Goal: Information Seeking & Learning: Find specific fact

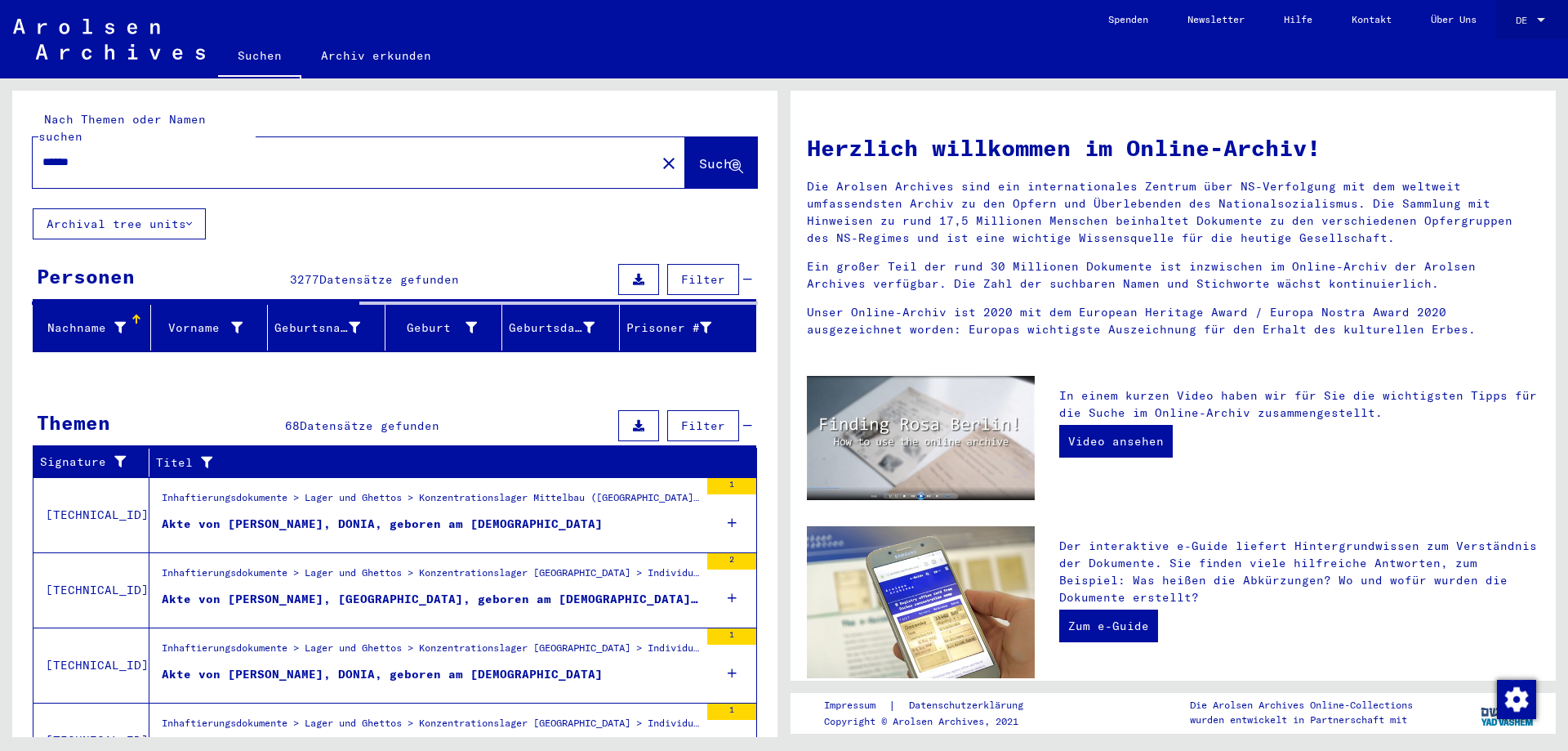
click at [1525, 19] on span "DE" at bounding box center [1525, 21] width 18 height 11
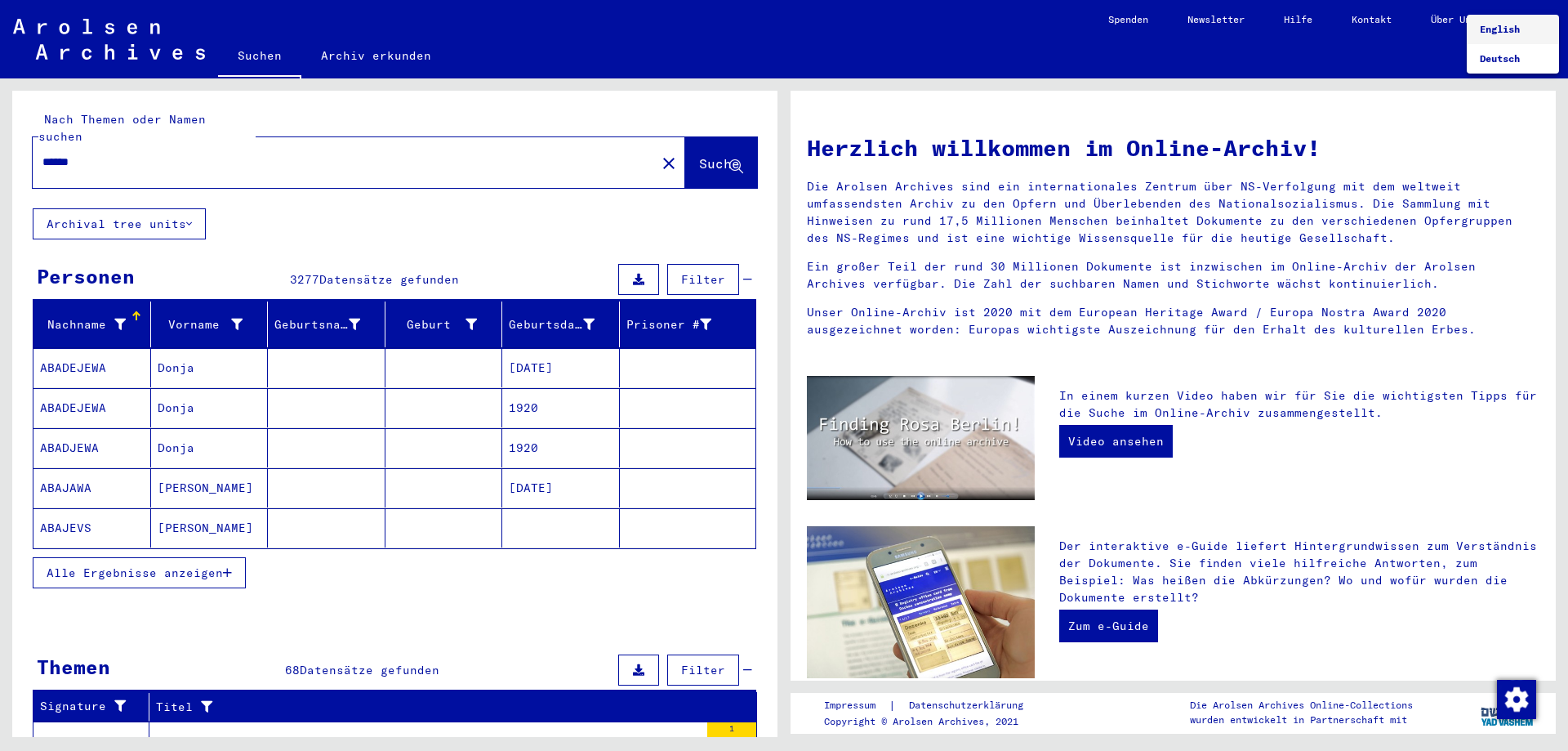
click at [193, 151] on div at bounding box center [784, 375] width 1568 height 751
click at [132, 153] on input "*****" at bounding box center [339, 162] width 593 height 17
click at [699, 155] on span "Suche" at bounding box center [720, 163] width 41 height 16
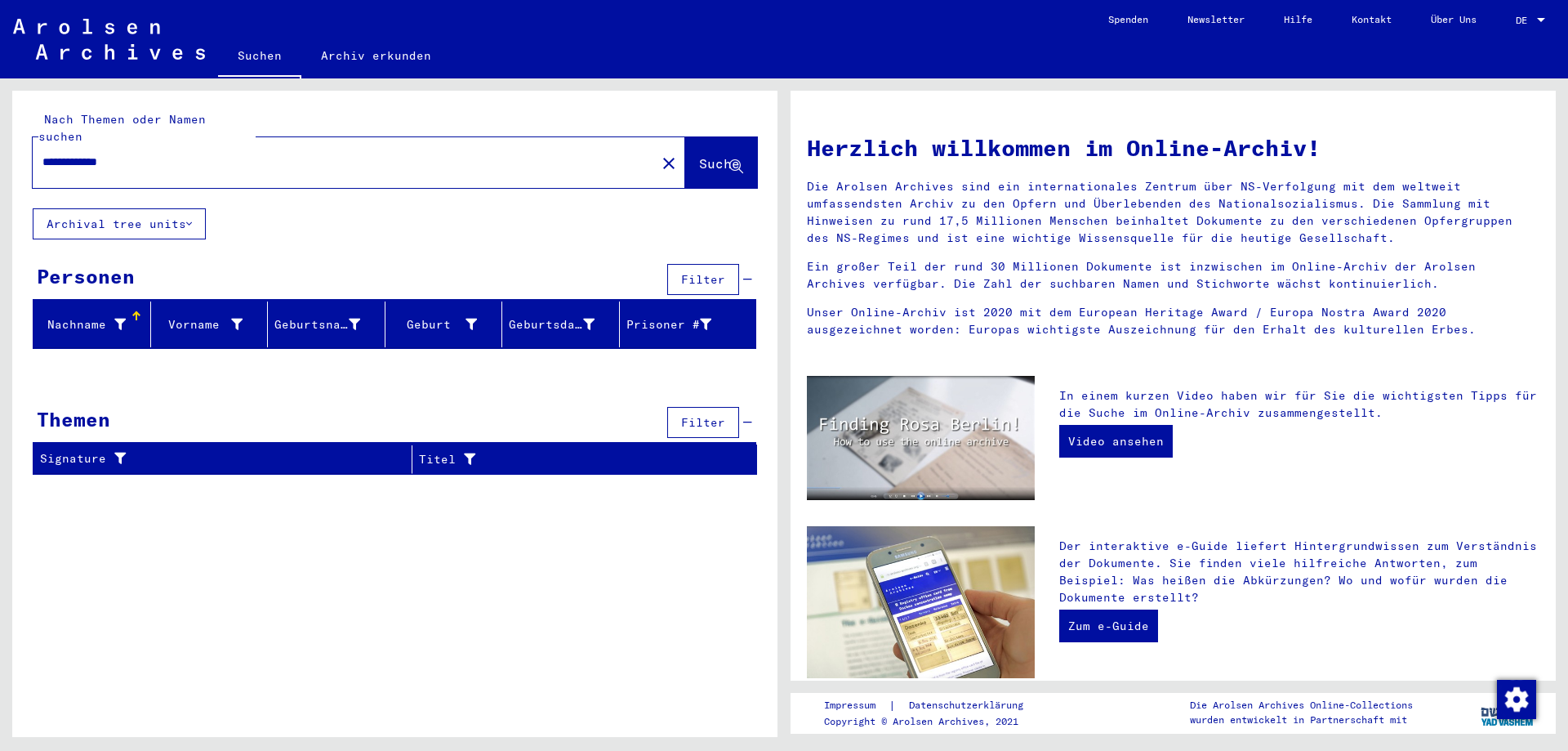
click at [86, 153] on input "**********" at bounding box center [339, 162] width 593 height 17
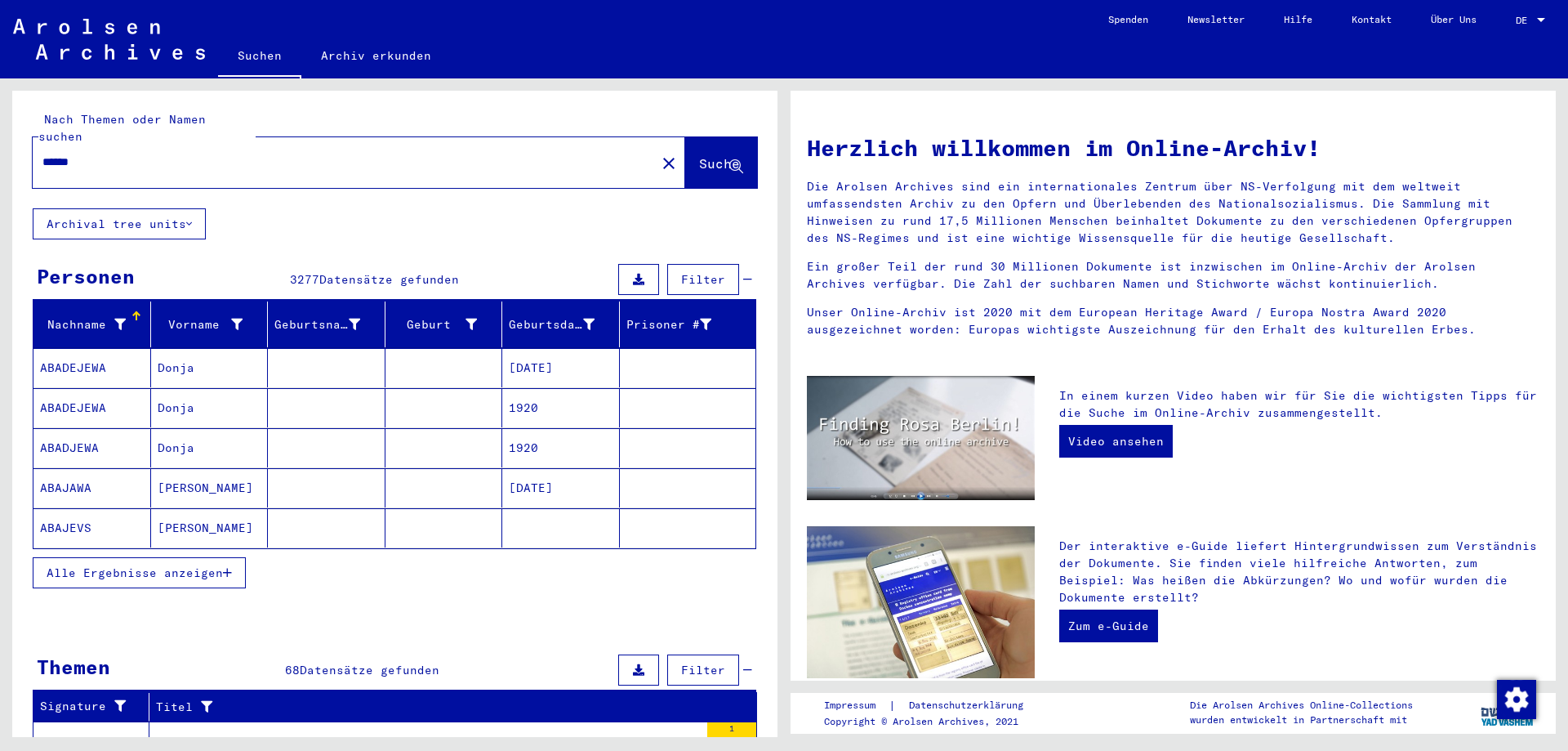
click at [1525, 18] on span "DE" at bounding box center [1525, 21] width 18 height 11
click at [1525, 63] on span "Deutsch" at bounding box center [1512, 59] width 66 height 30
click at [1520, 16] on mat-select-trigger "DE" at bounding box center [1521, 20] width 11 height 12
click at [1497, 56] on span "Deutsch" at bounding box center [1499, 58] width 40 height 12
click at [1516, 13] on div "DE DE" at bounding box center [1532, 16] width 33 height 28
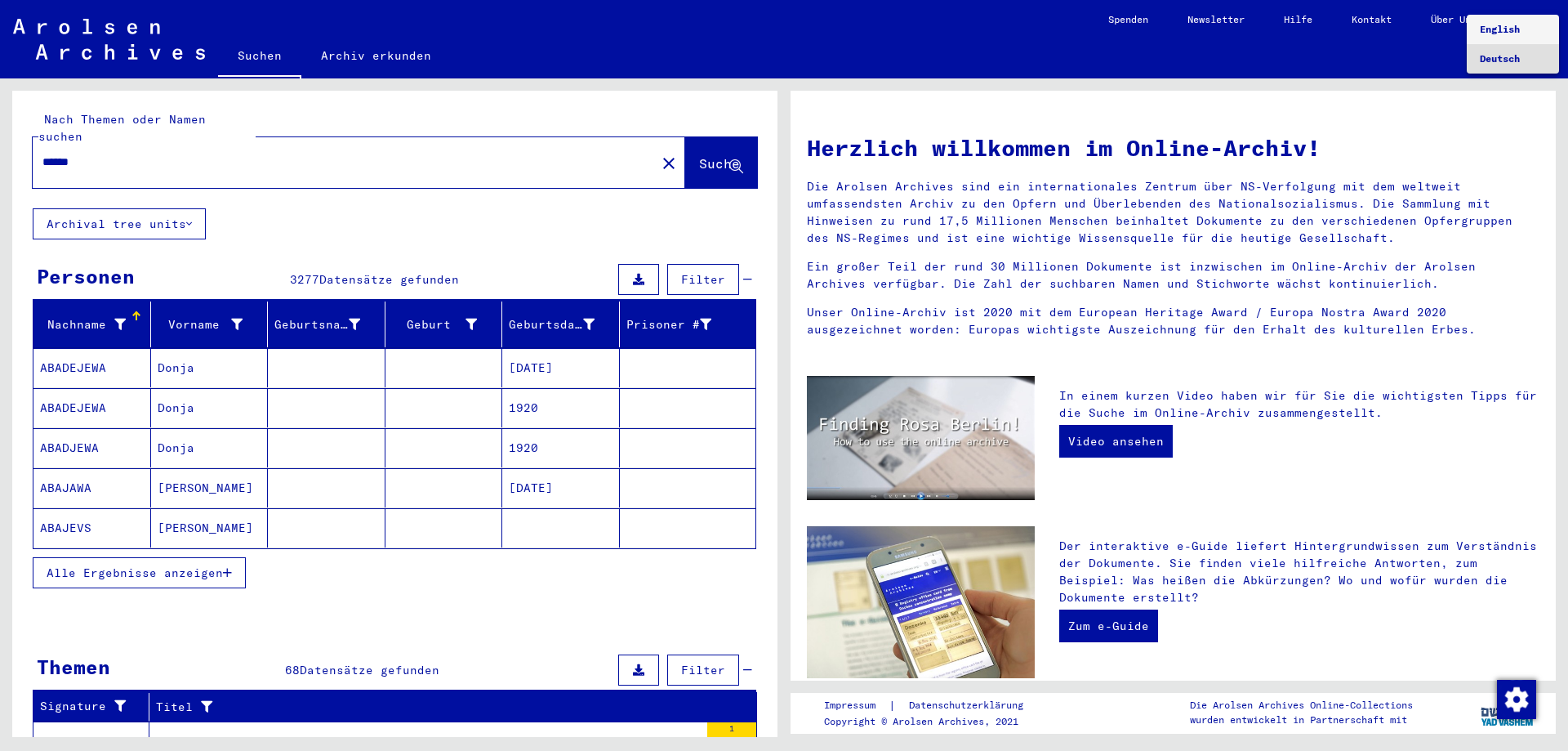
click at [1491, 33] on span "English" at bounding box center [1499, 29] width 40 height 12
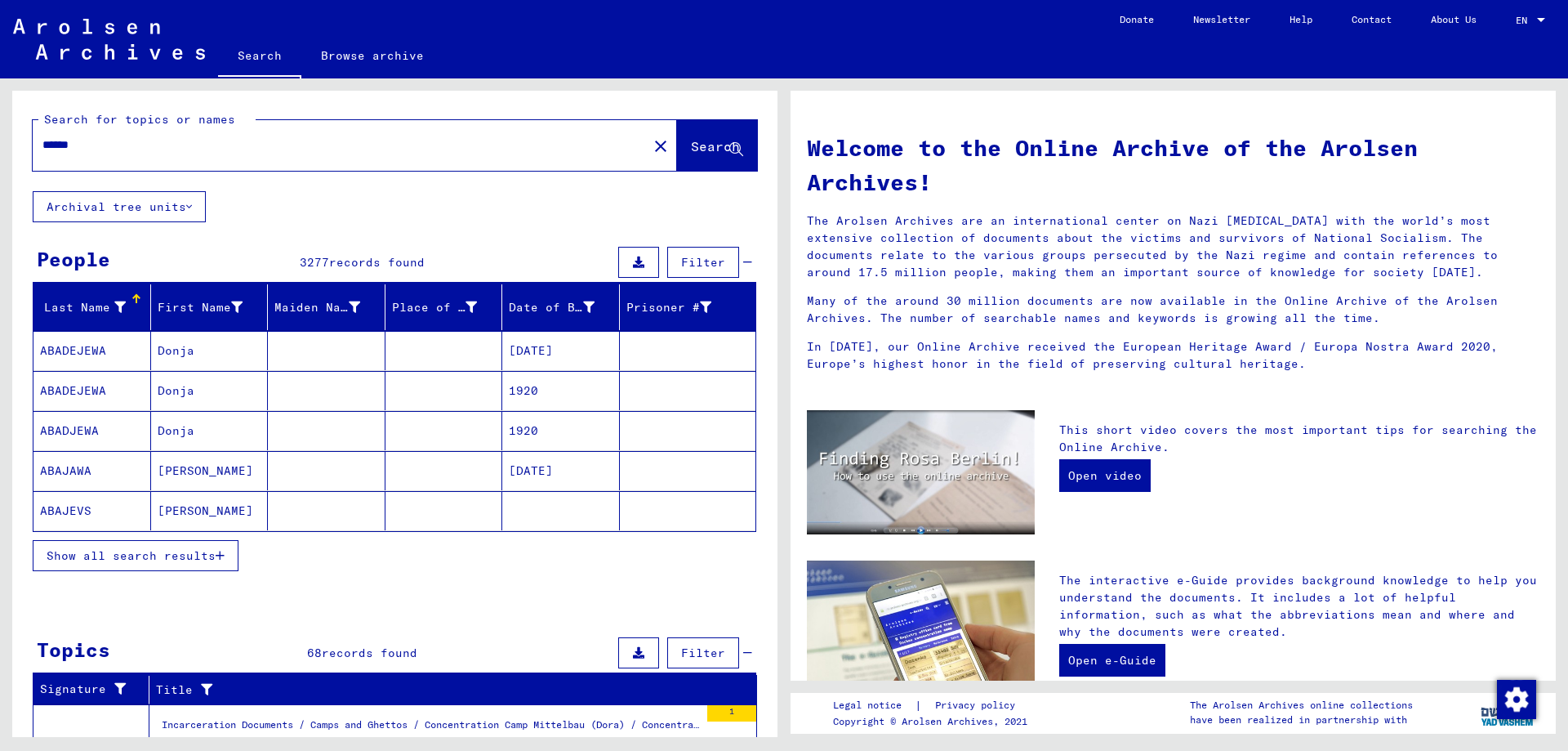
click at [120, 558] on span "Show all search results" at bounding box center [131, 556] width 169 height 15
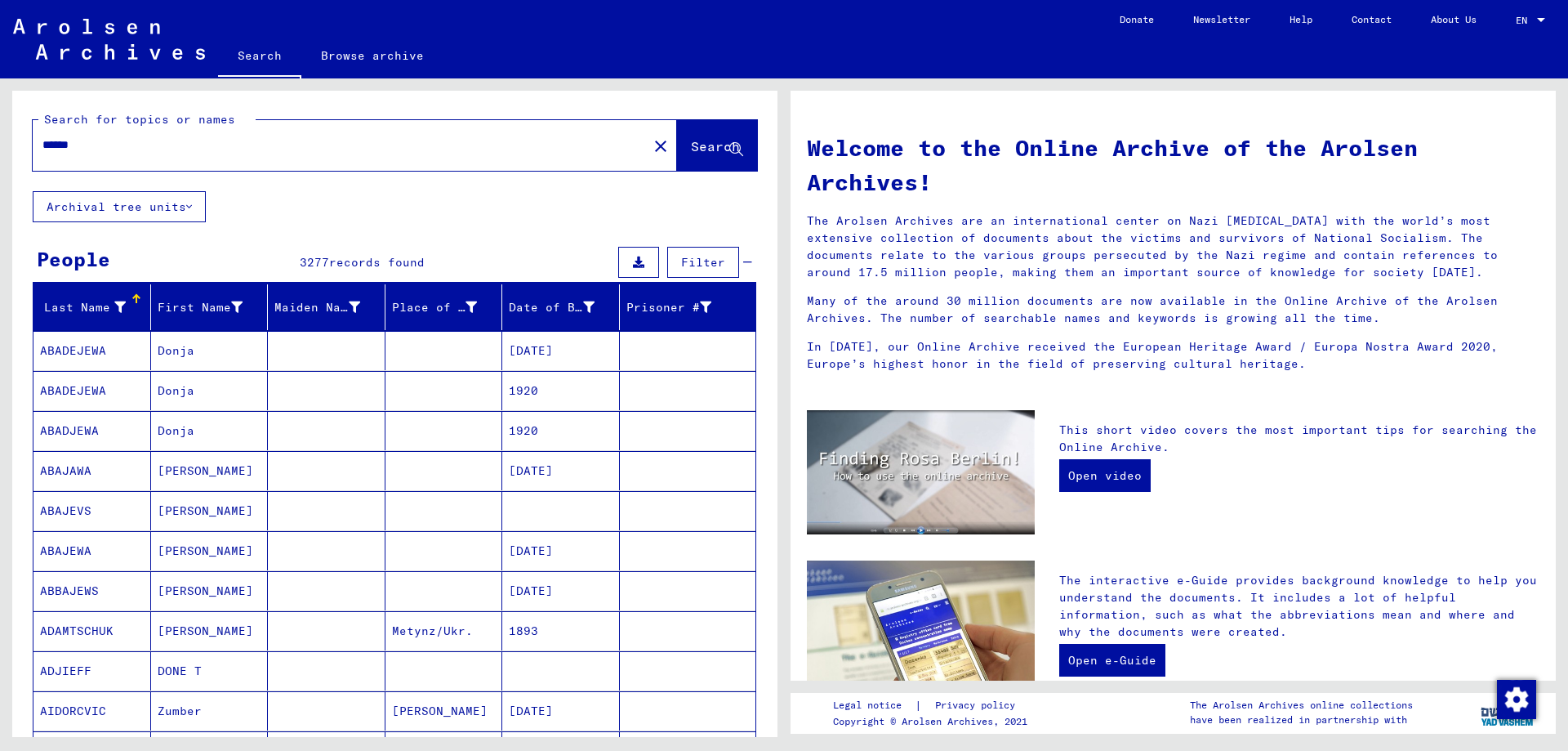
click at [177, 141] on input "*****" at bounding box center [336, 144] width 586 height 17
type input "*********"
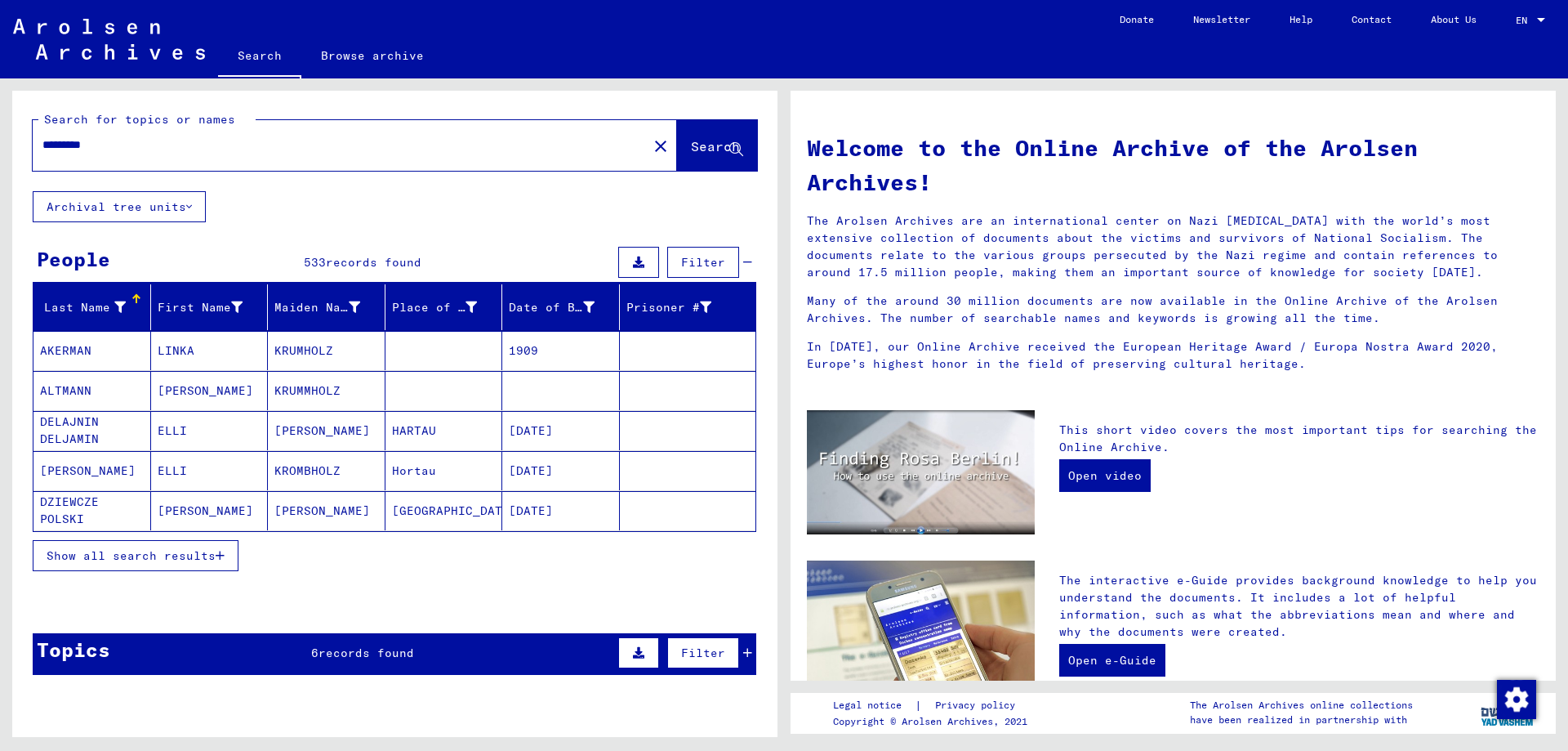
click at [97, 307] on div "Last Name" at bounding box center [83, 307] width 85 height 17
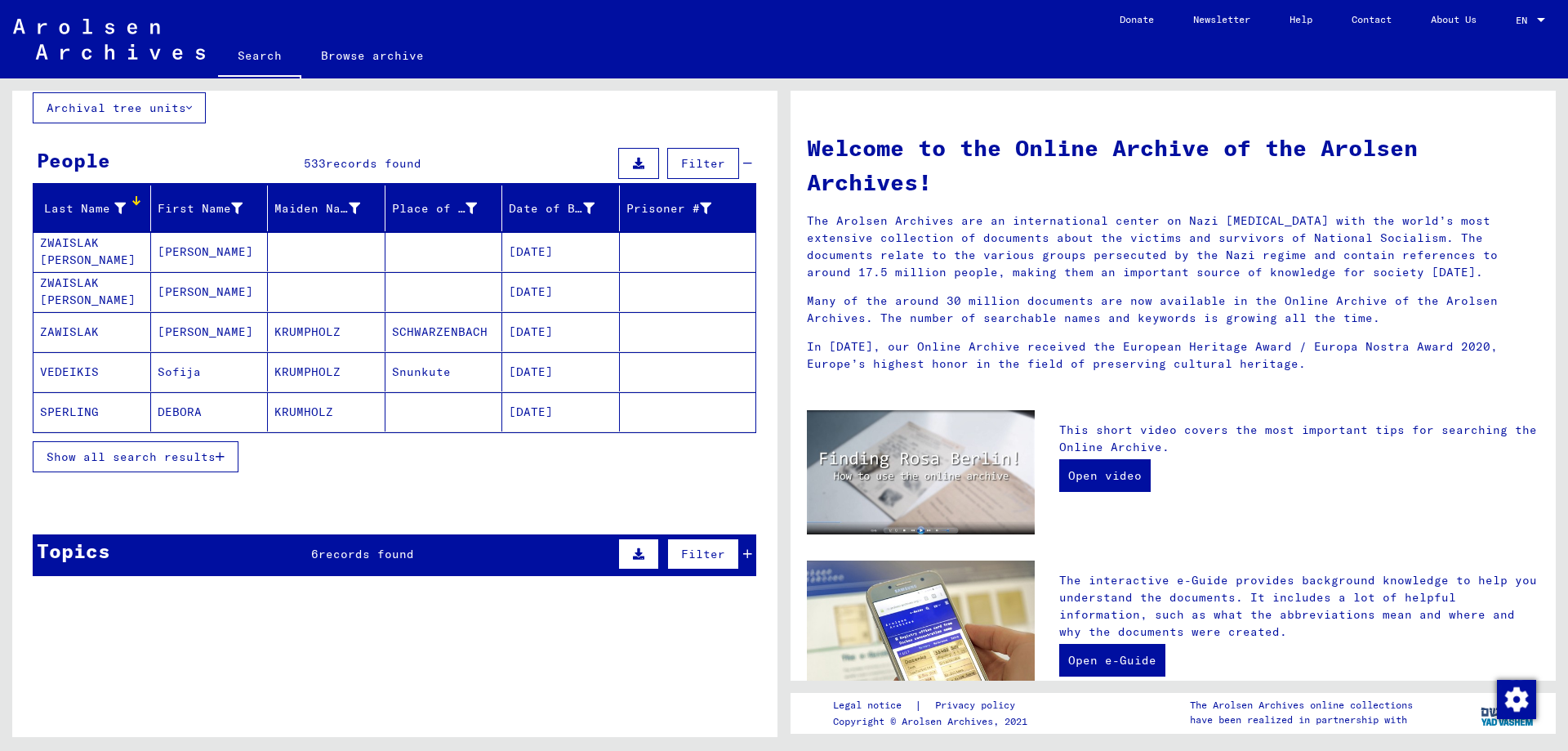
scroll to position [120, 0]
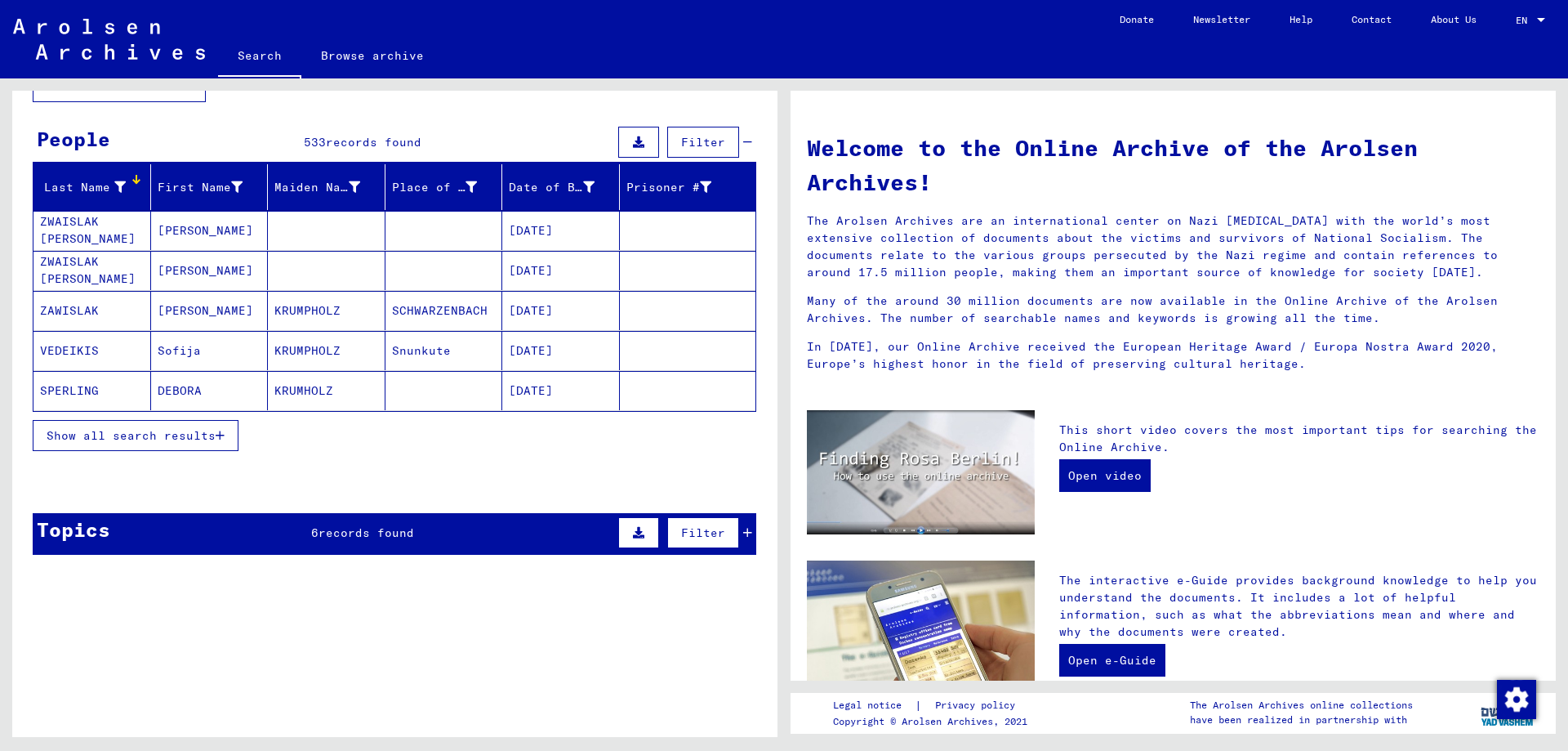
click at [148, 435] on span "Show all search results" at bounding box center [131, 435] width 169 height 15
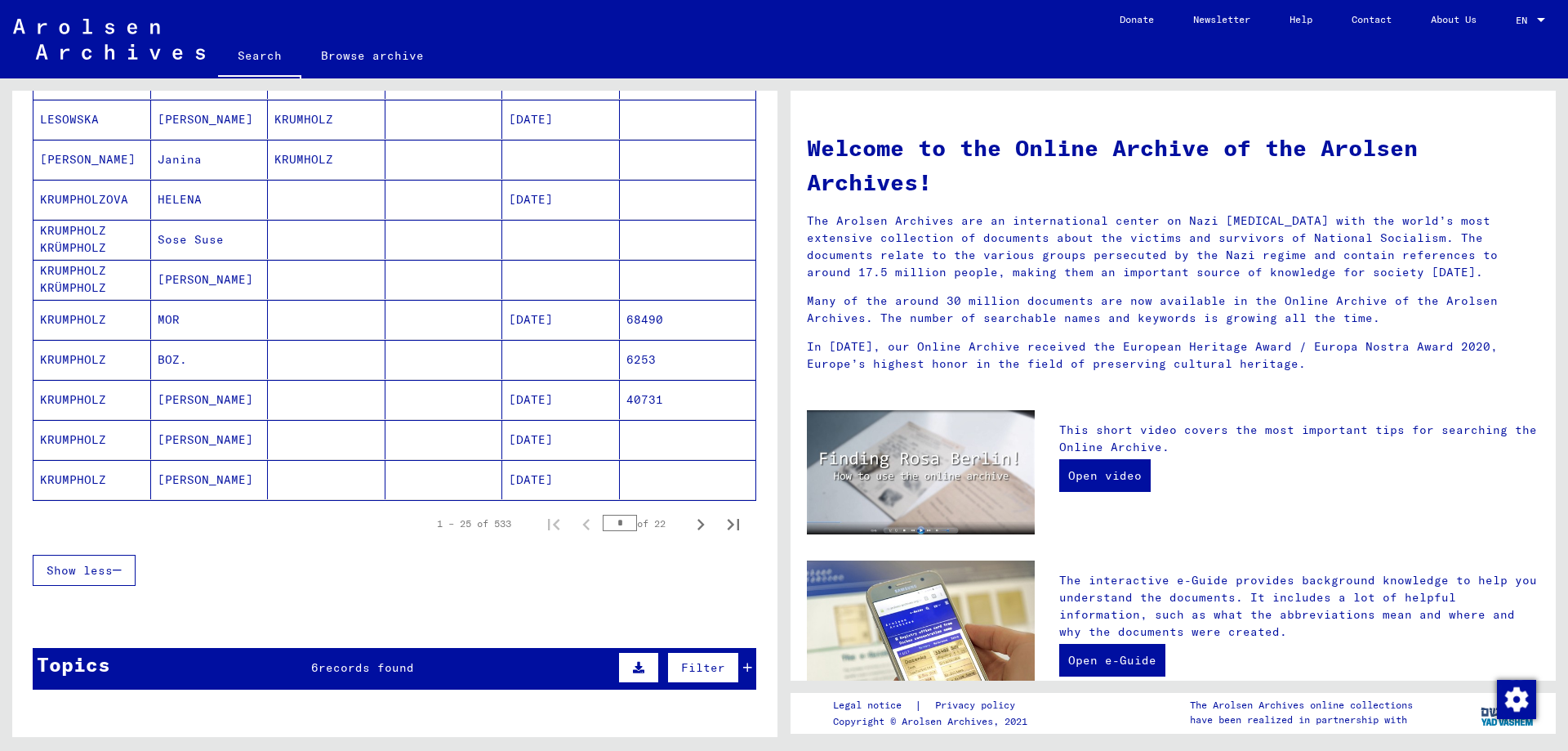
scroll to position [834, 0]
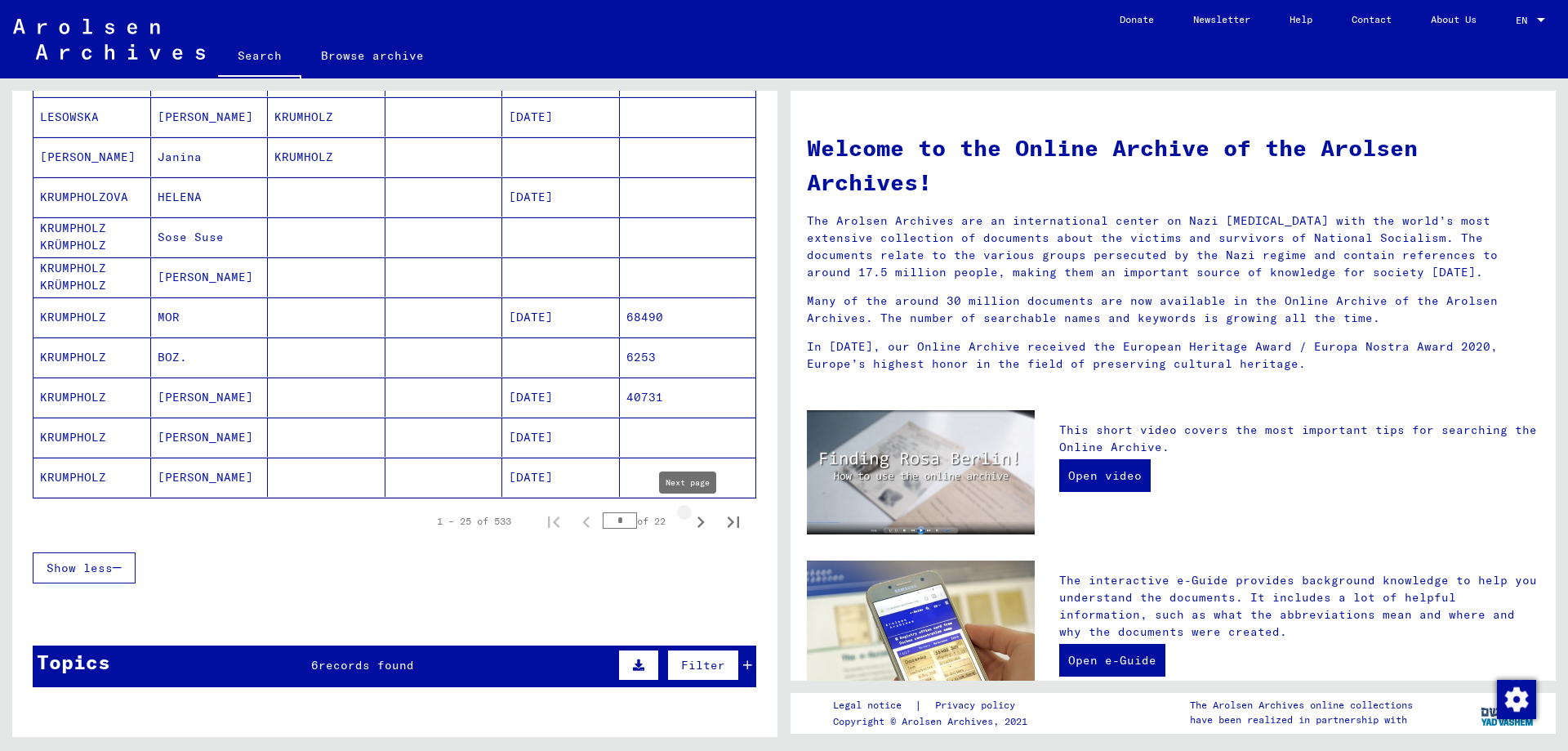
click at [689, 519] on icon "Next page" at bounding box center [701, 522] width 23 height 23
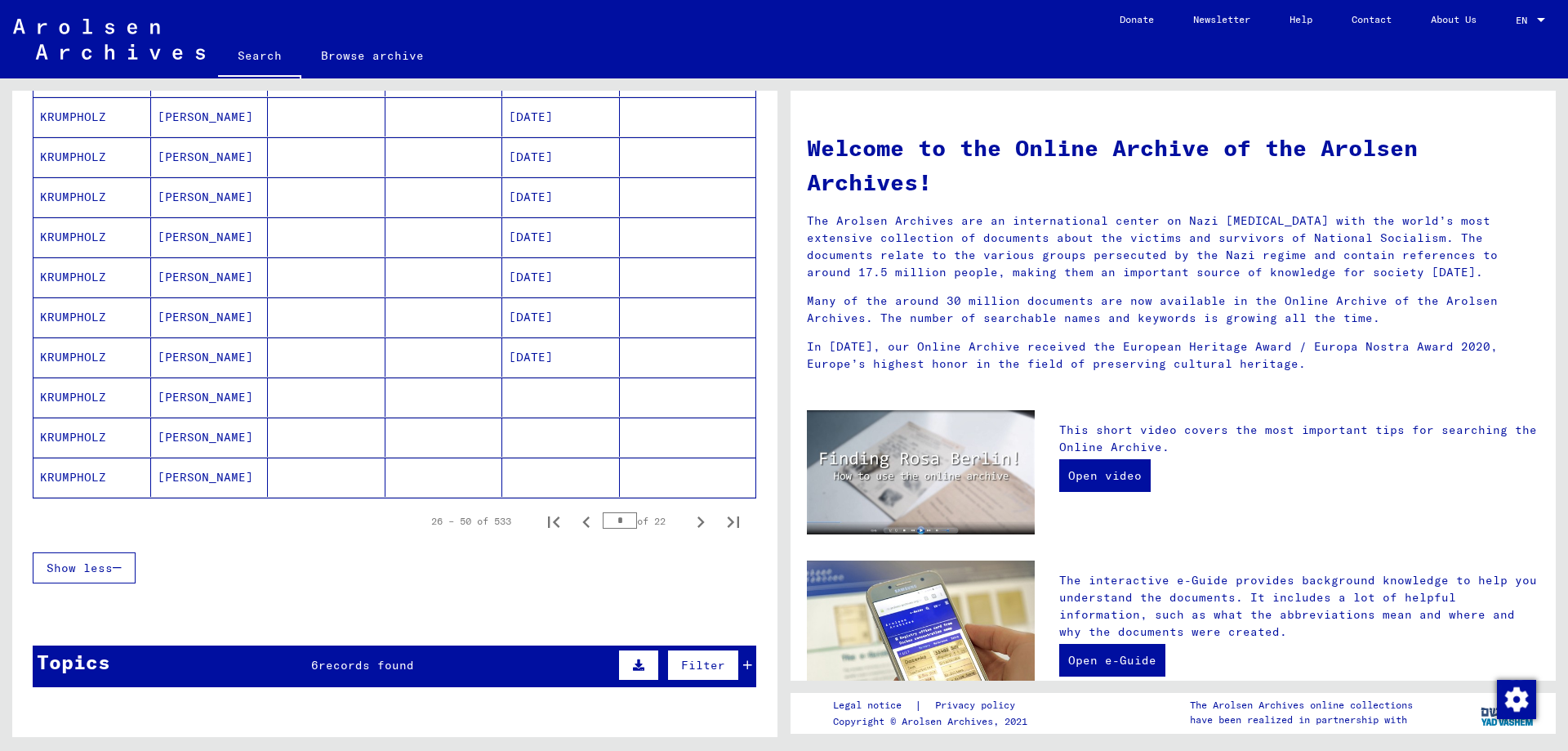
click at [689, 519] on icon "Next page" at bounding box center [701, 522] width 23 height 23
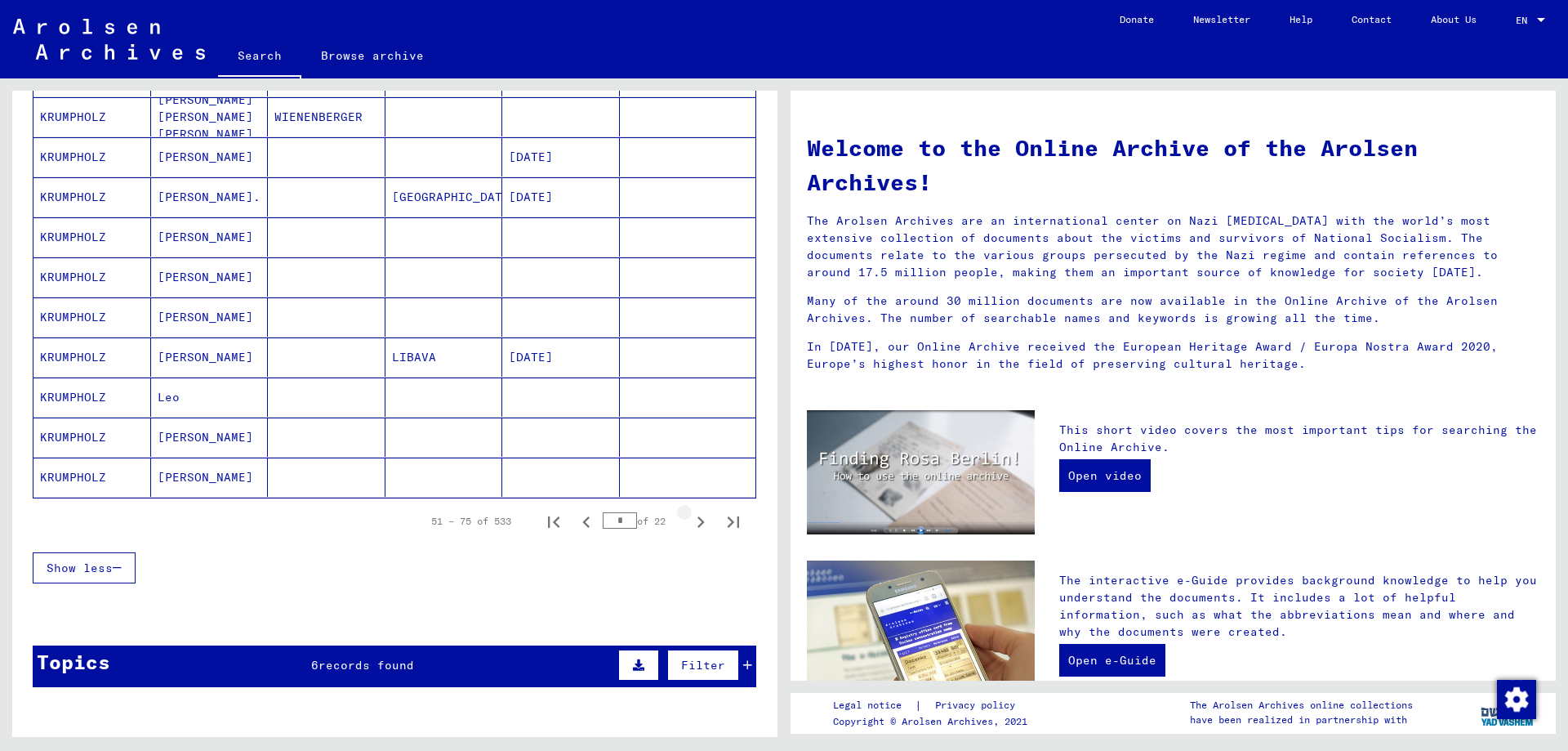
click at [689, 519] on icon "Next page" at bounding box center [701, 522] width 23 height 23
type input "*"
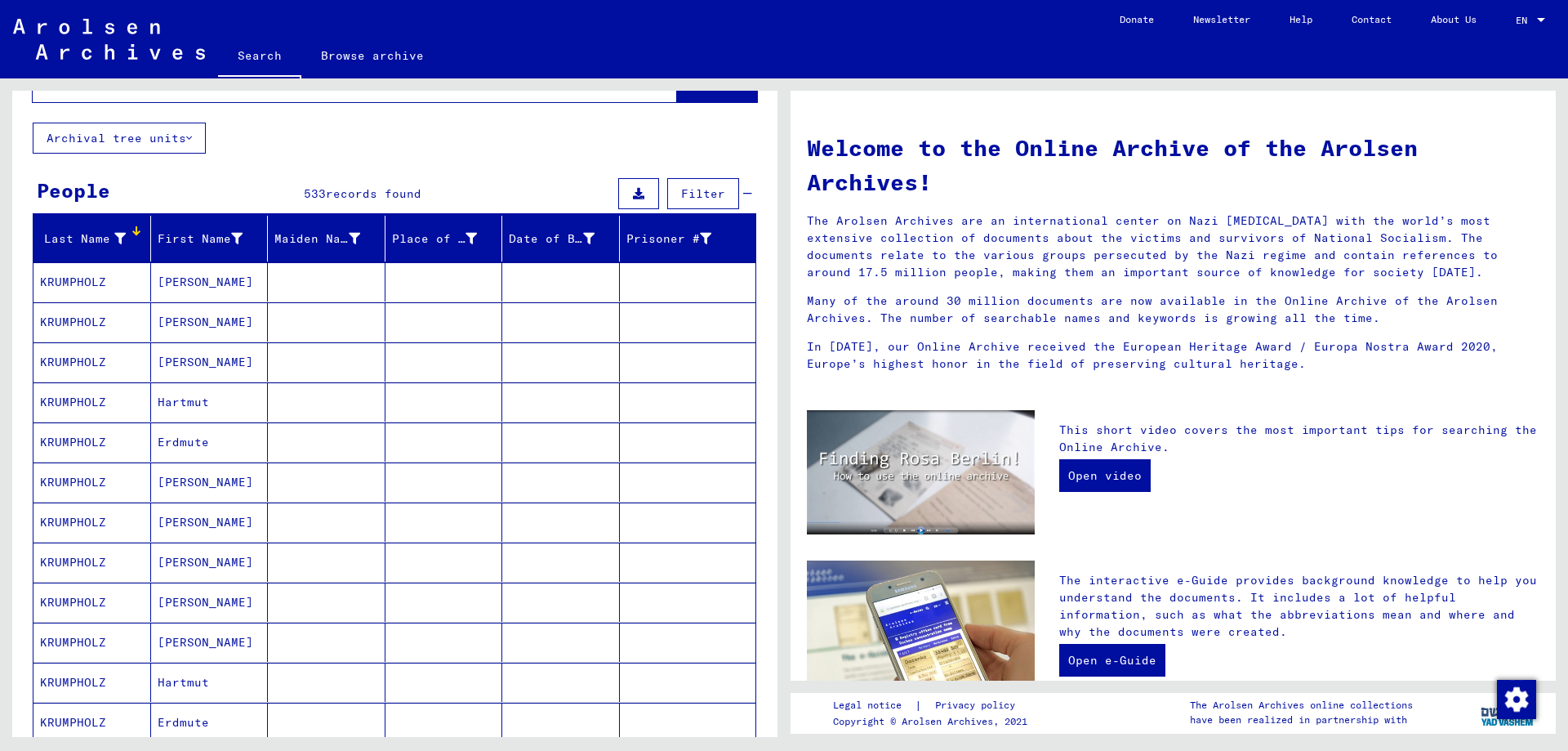
scroll to position [0, 0]
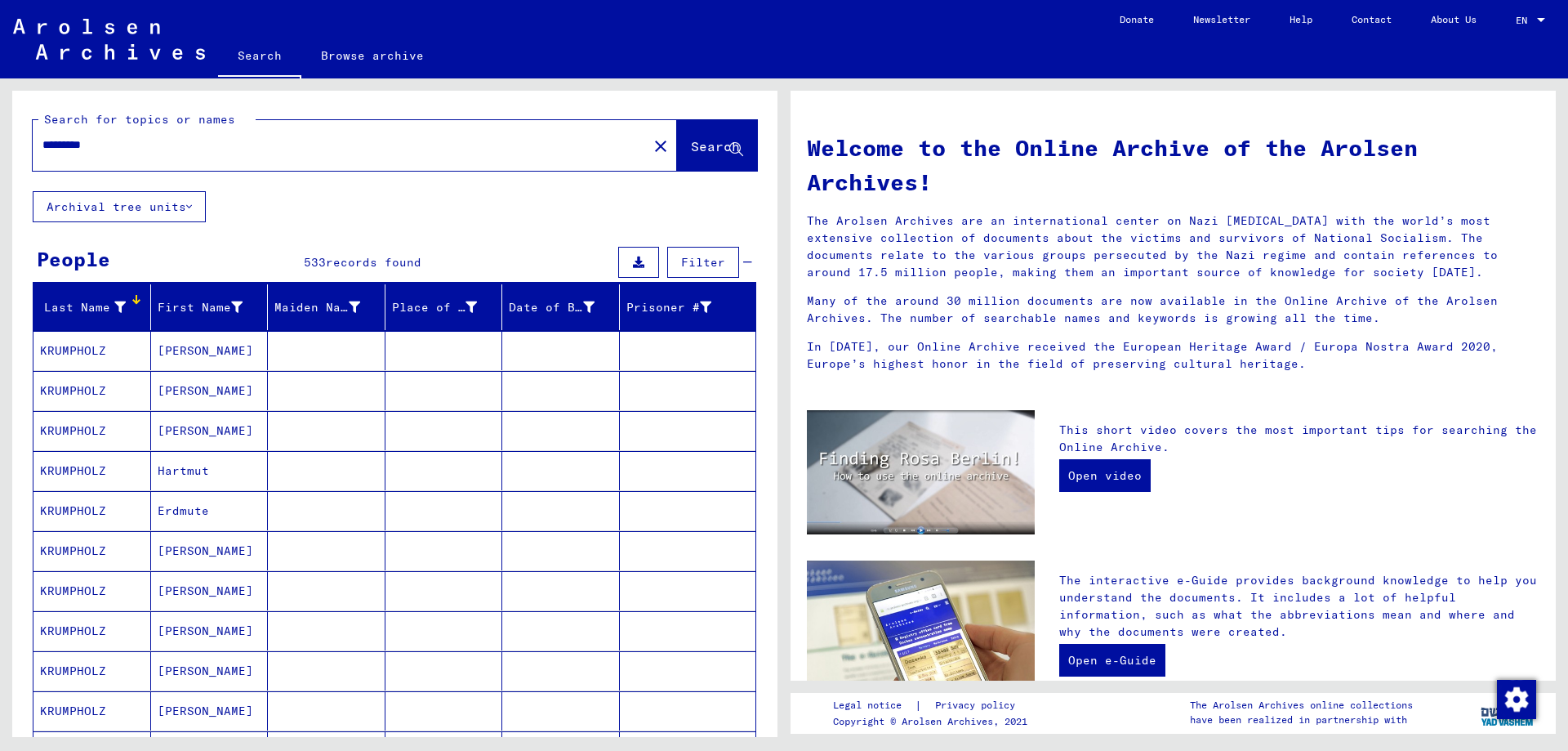
click at [222, 138] on input "*********" at bounding box center [336, 144] width 586 height 17
type input "**********"
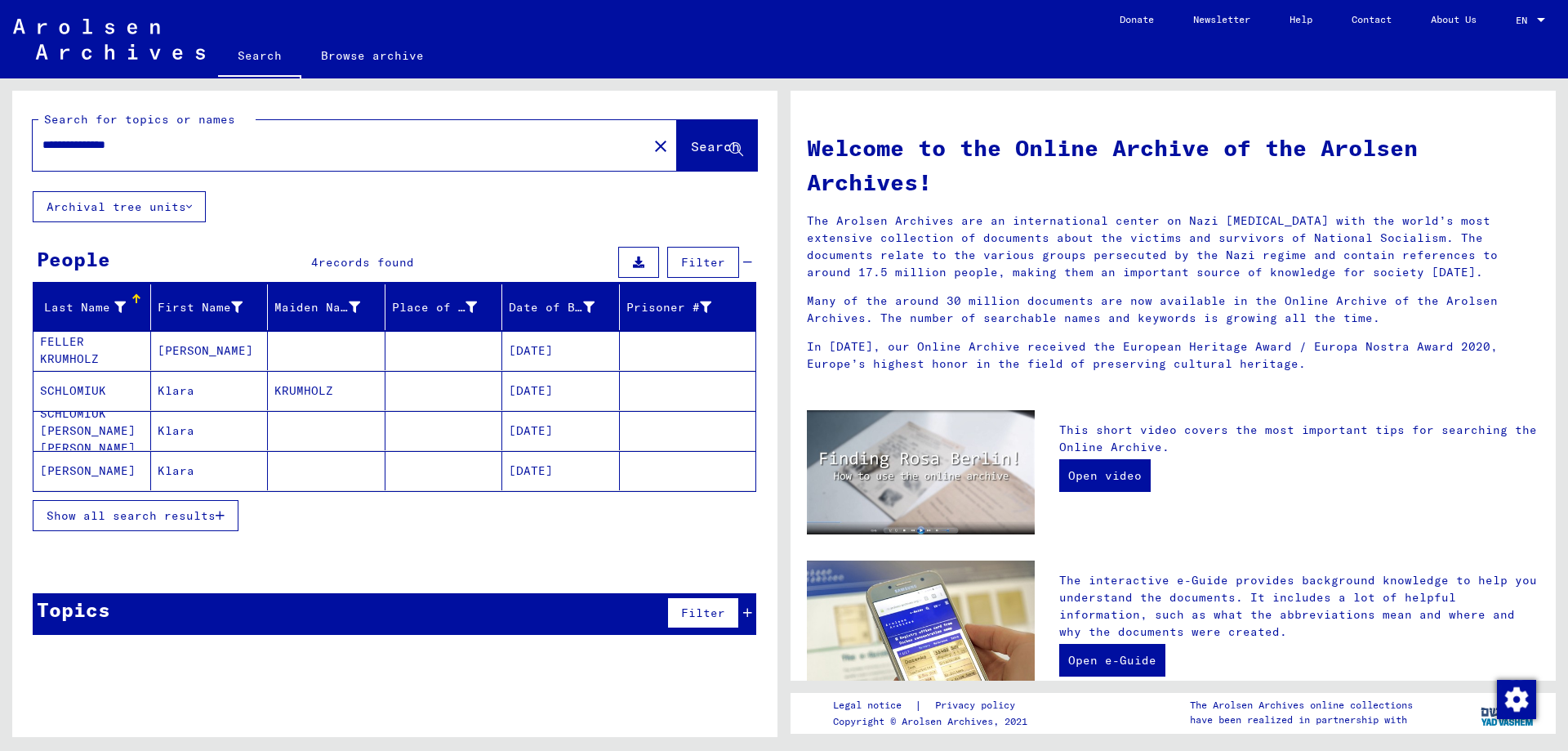
click at [191, 395] on mat-cell "Klara" at bounding box center [209, 391] width 117 height 39
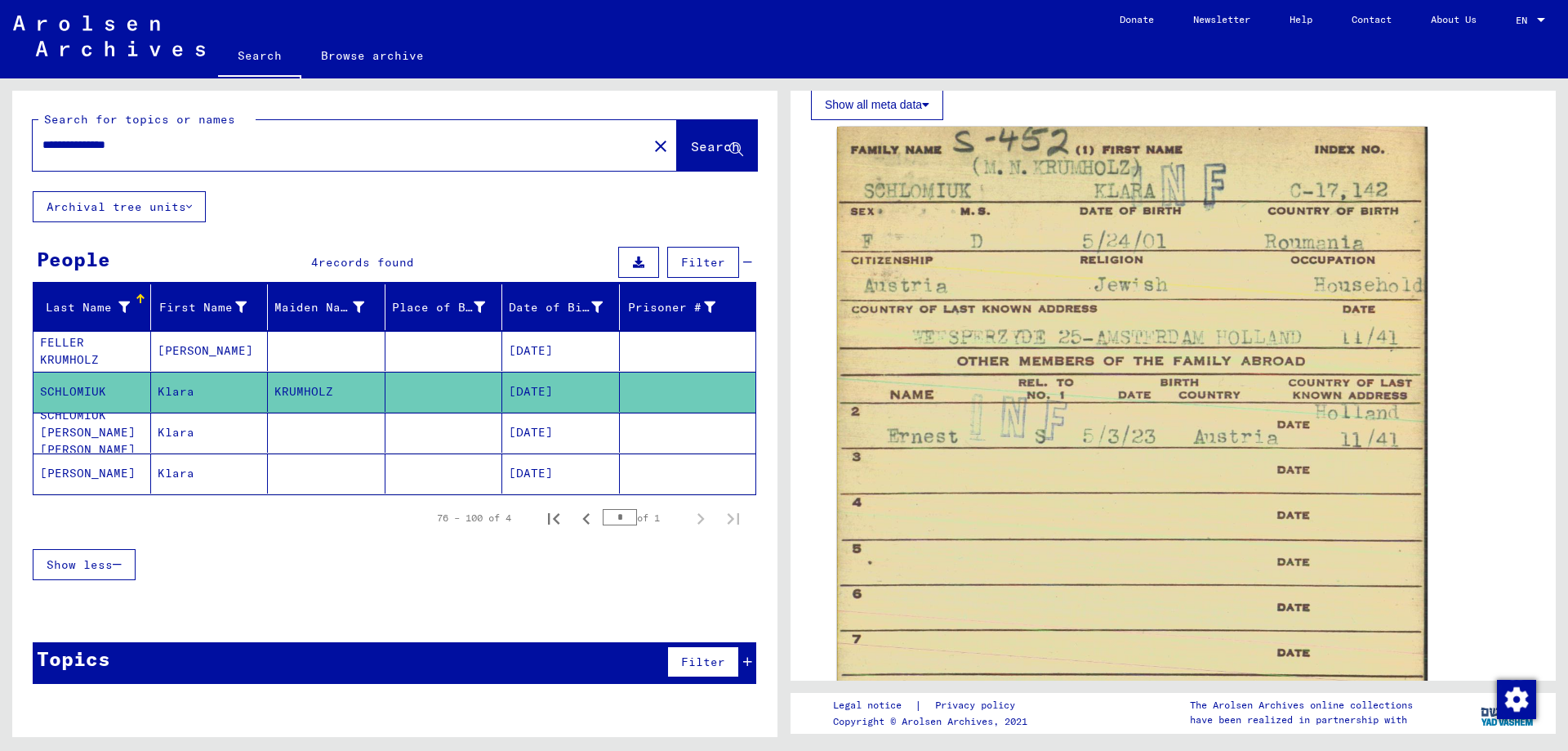
scroll to position [761, 0]
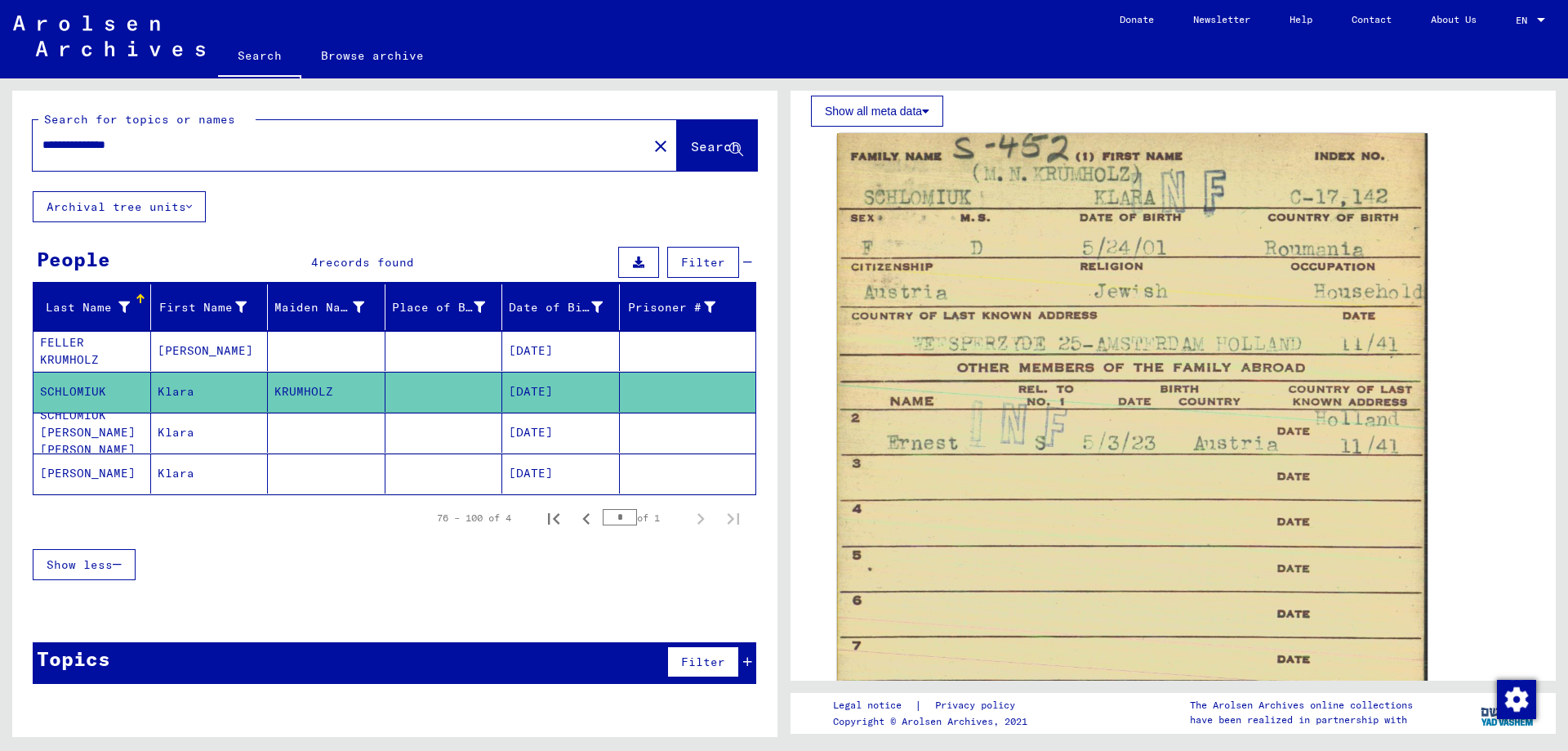
click at [121, 438] on mat-cell "SCHLOMIUK [PERSON_NAME] [PERSON_NAME]" at bounding box center [92, 433] width 117 height 40
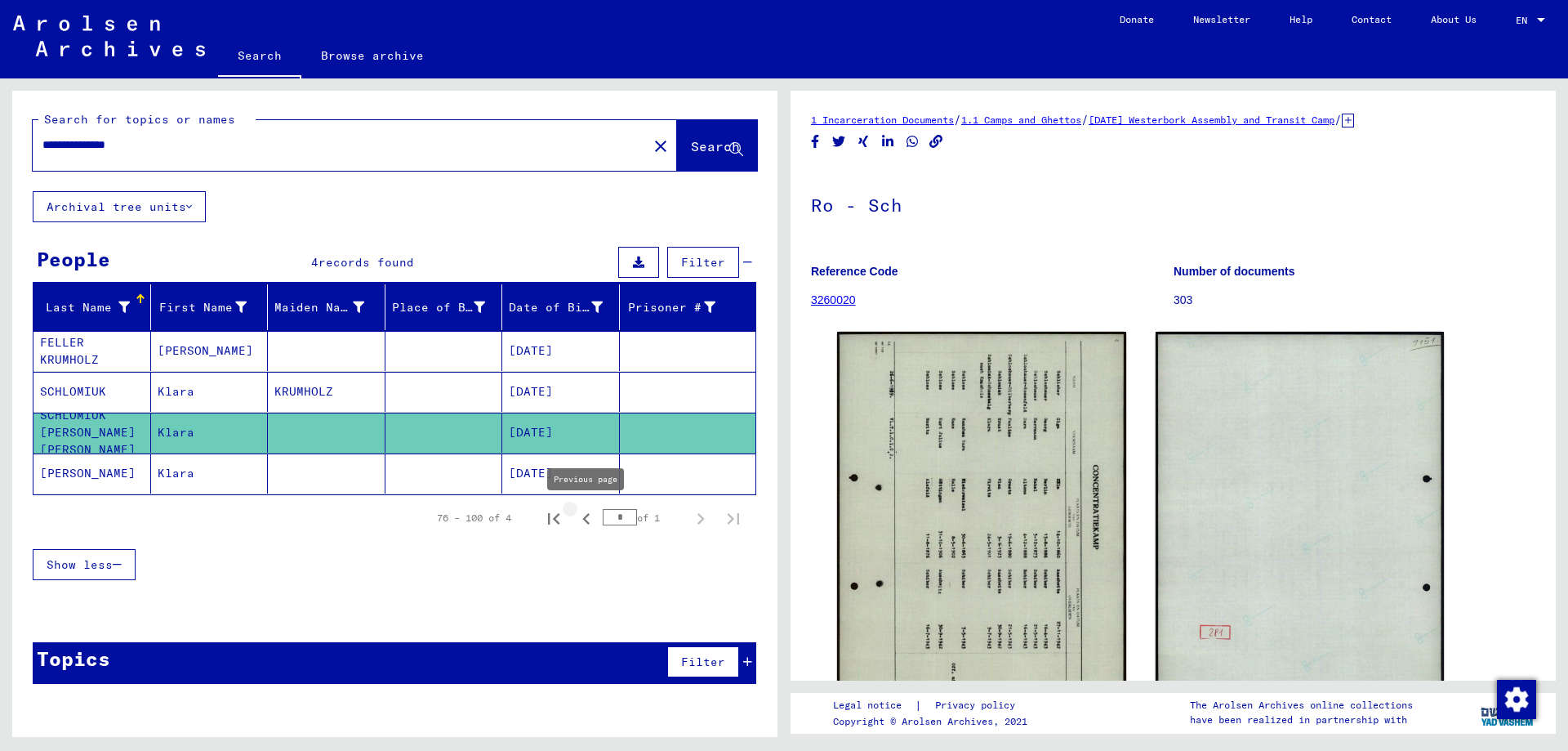
click at [583, 515] on icon "Previous page" at bounding box center [587, 519] width 23 height 23
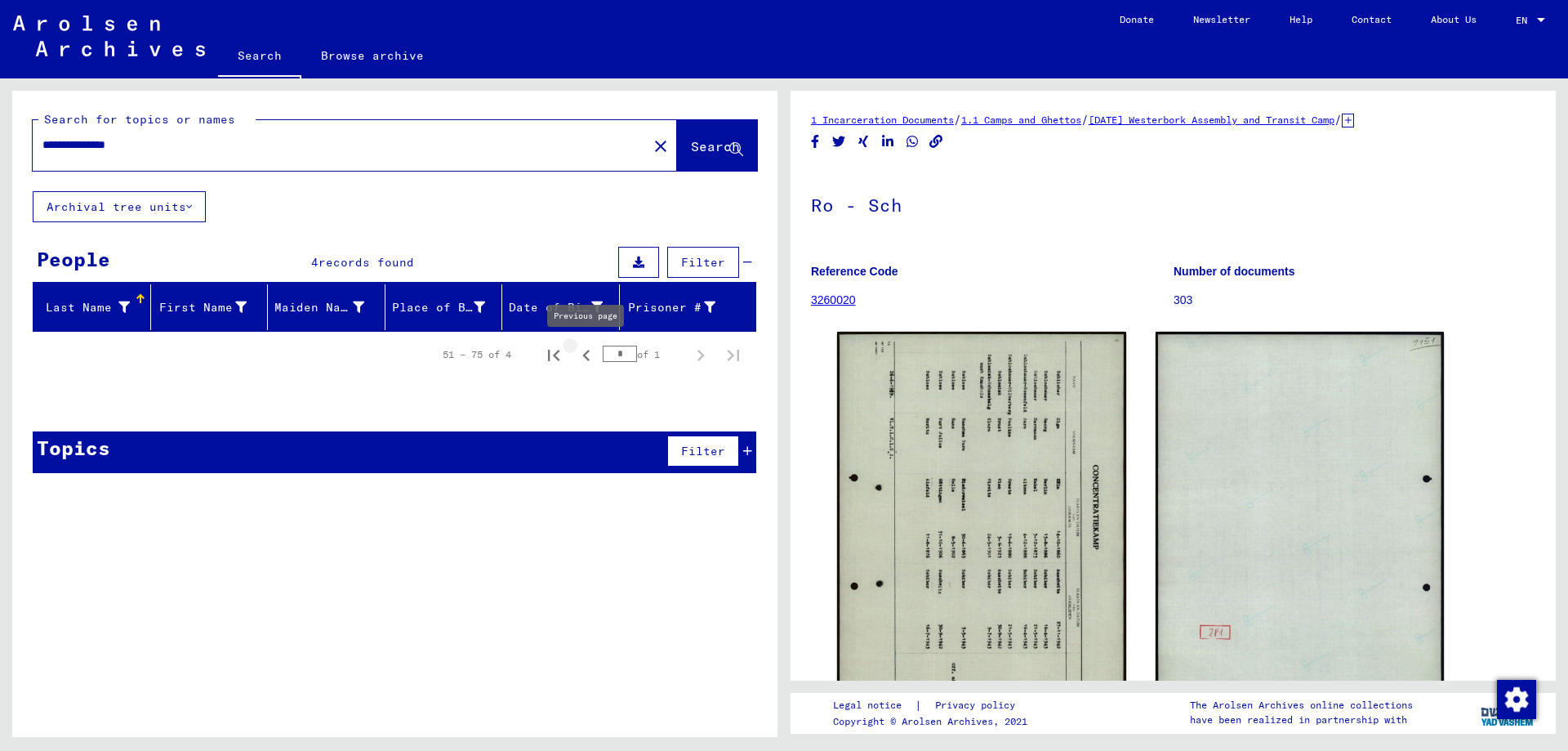
click at [589, 346] on icon "Previous page" at bounding box center [587, 355] width 23 height 23
type input "*"
